Goal: Navigation & Orientation: Find specific page/section

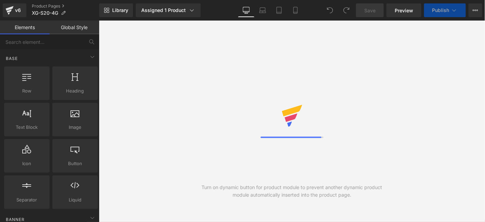
select select "pictures-first"
select select
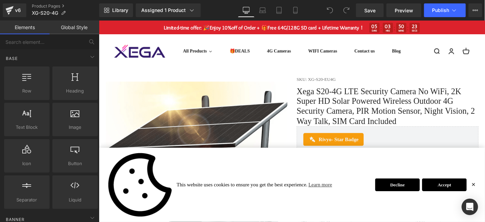
click at [485, 195] on div "This website uses cookies to ensure you get the best experience. Learn more Dec…" at bounding box center [306, 195] width 414 height 79
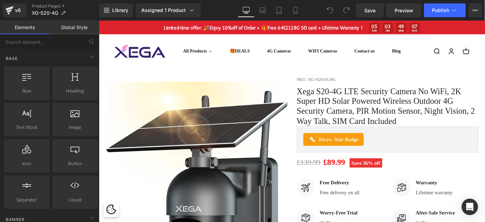
click at [485, 196] on div "Image Warranty Text Block Lifetime warranty Text Block" at bounding box center [460, 201] width 92 height 22
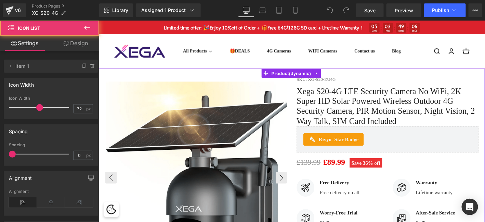
click at [240, 109] on img at bounding box center [203, 189] width 195 height 206
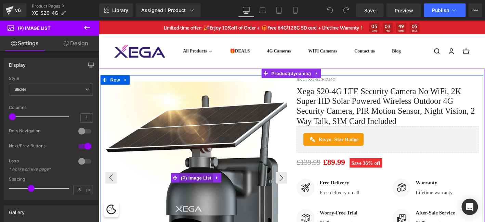
click at [204, 189] on span "(P) Image List" at bounding box center [203, 188] width 36 height 10
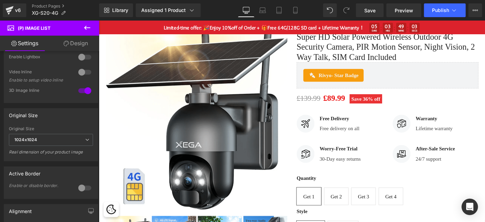
scroll to position [171, 0]
click at [41, 5] on link "Product Pages" at bounding box center [65, 5] width 67 height 5
